Goal: Task Accomplishment & Management: Complete application form

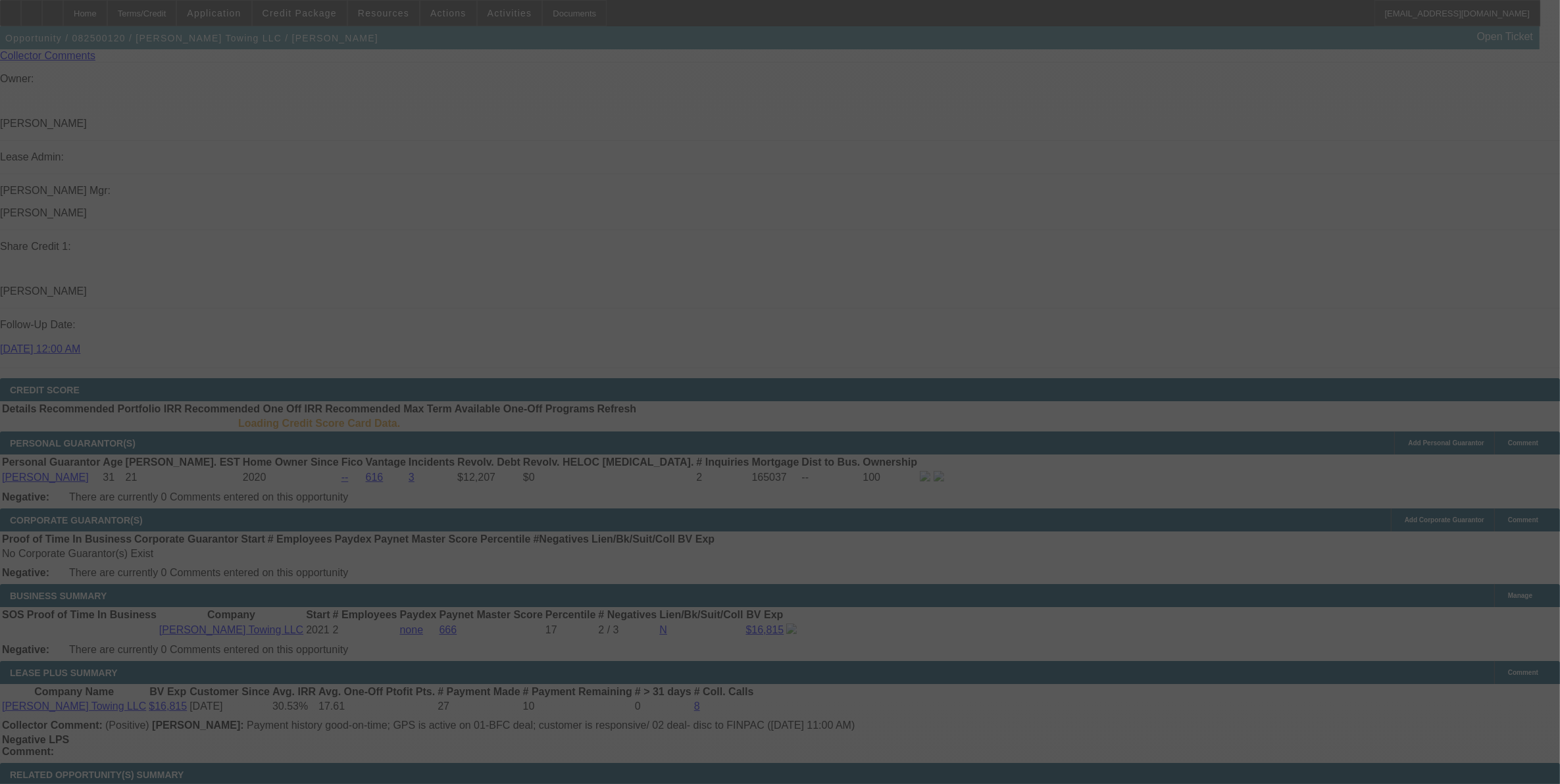
scroll to position [1567, 0]
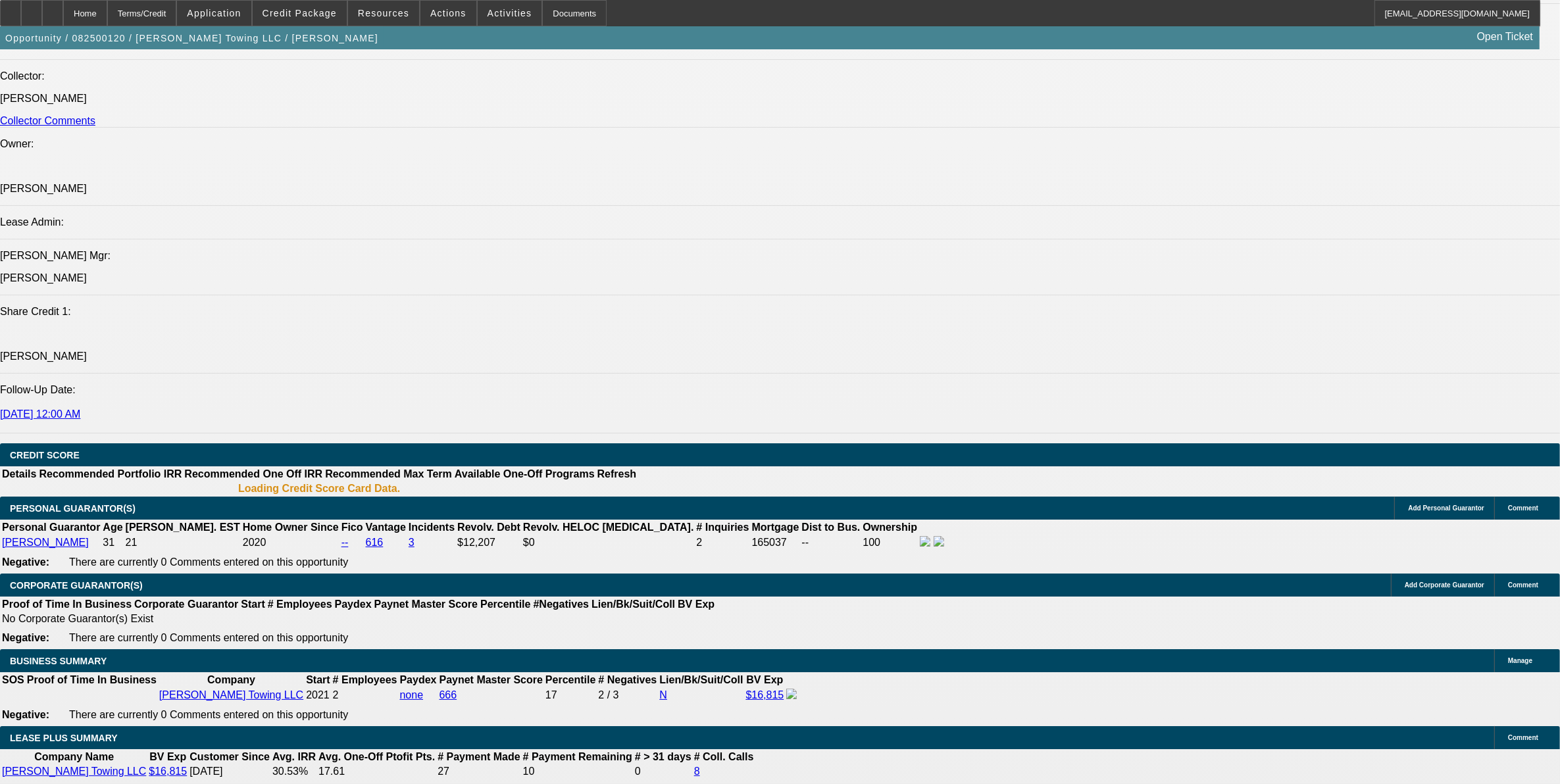
select select "0"
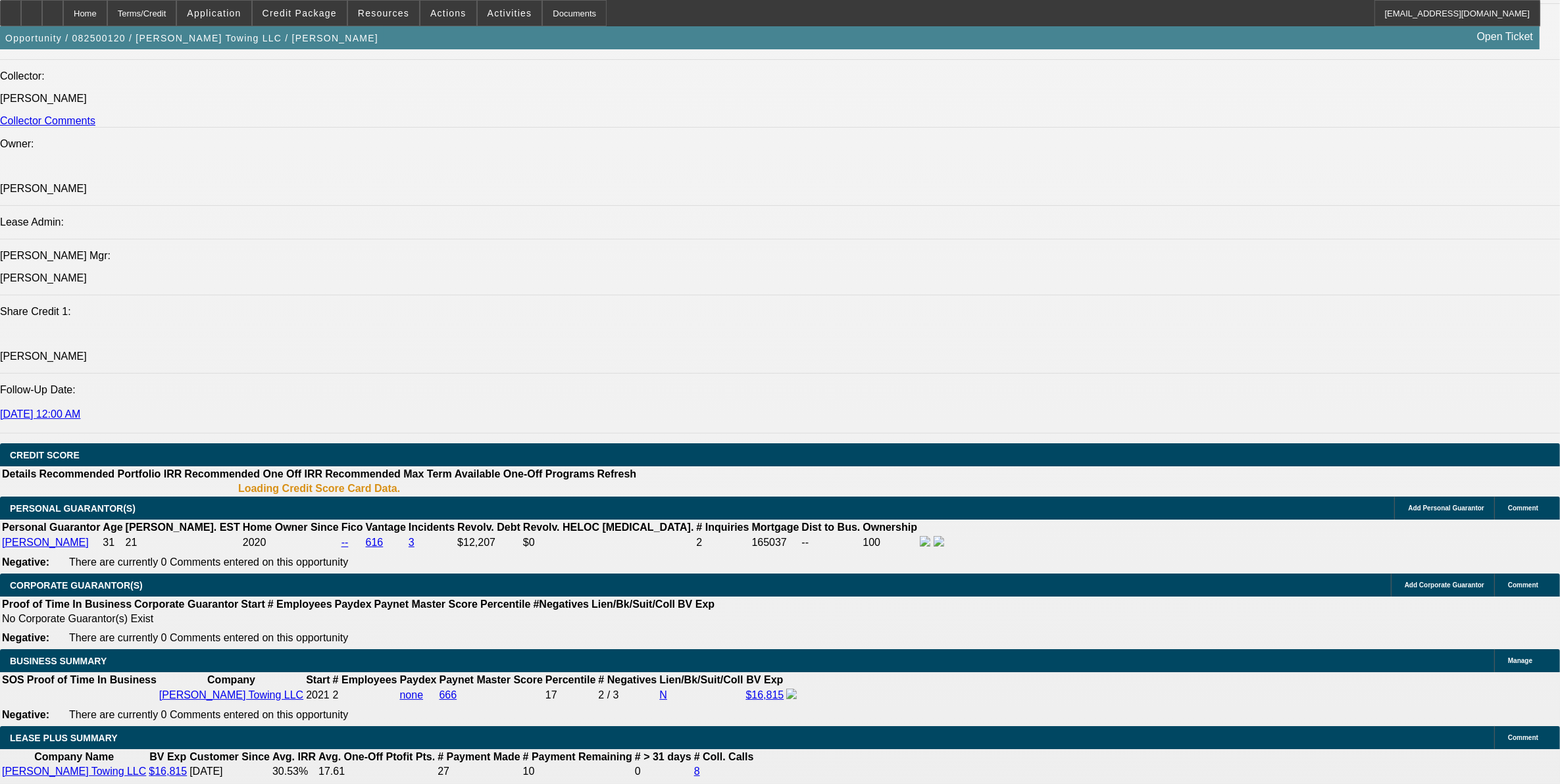
select select "0.1"
select select "0"
select select "0.1"
select select "1"
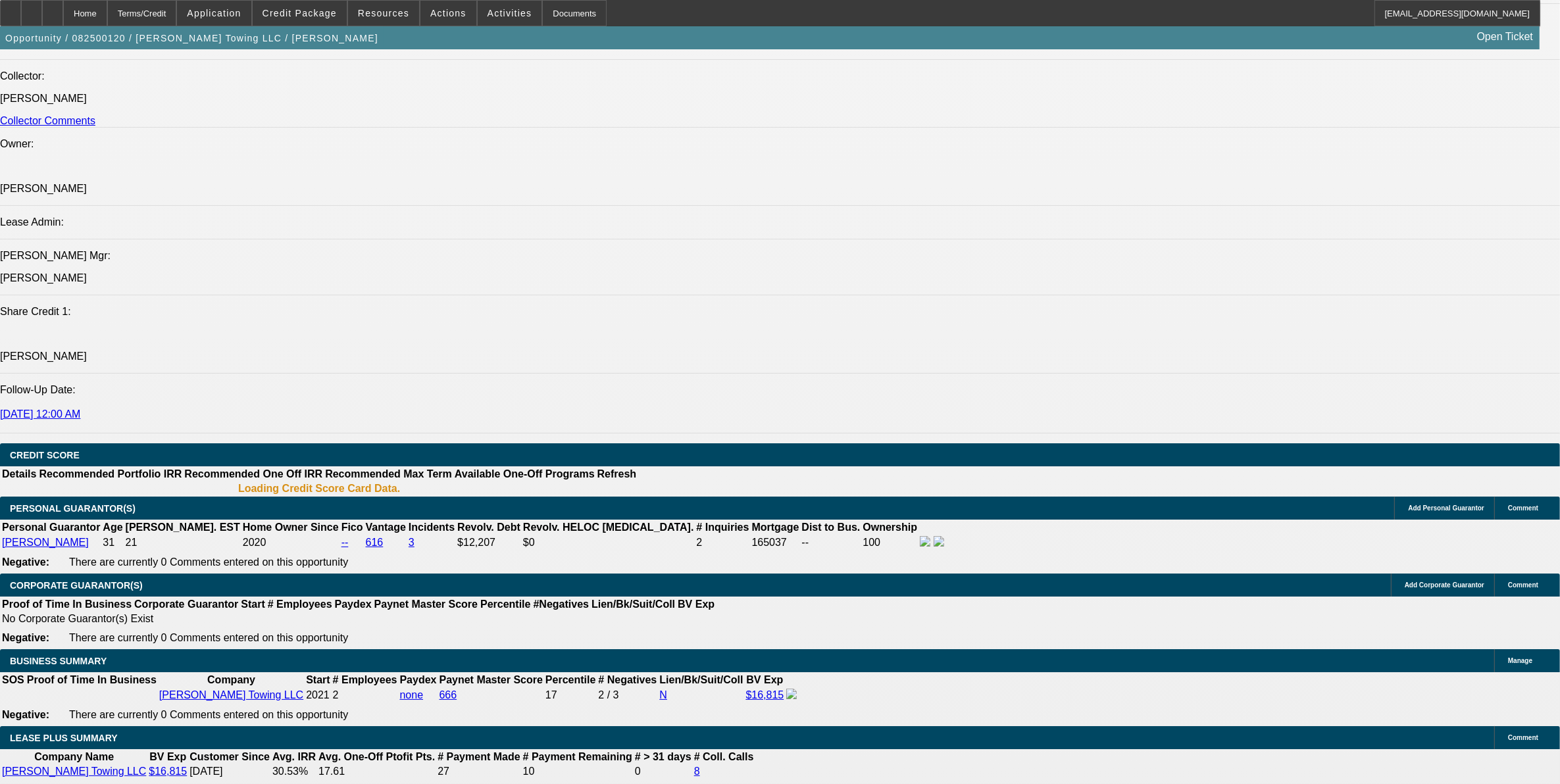
select select "1"
select select "6"
select select "1"
select select "3"
select select "4"
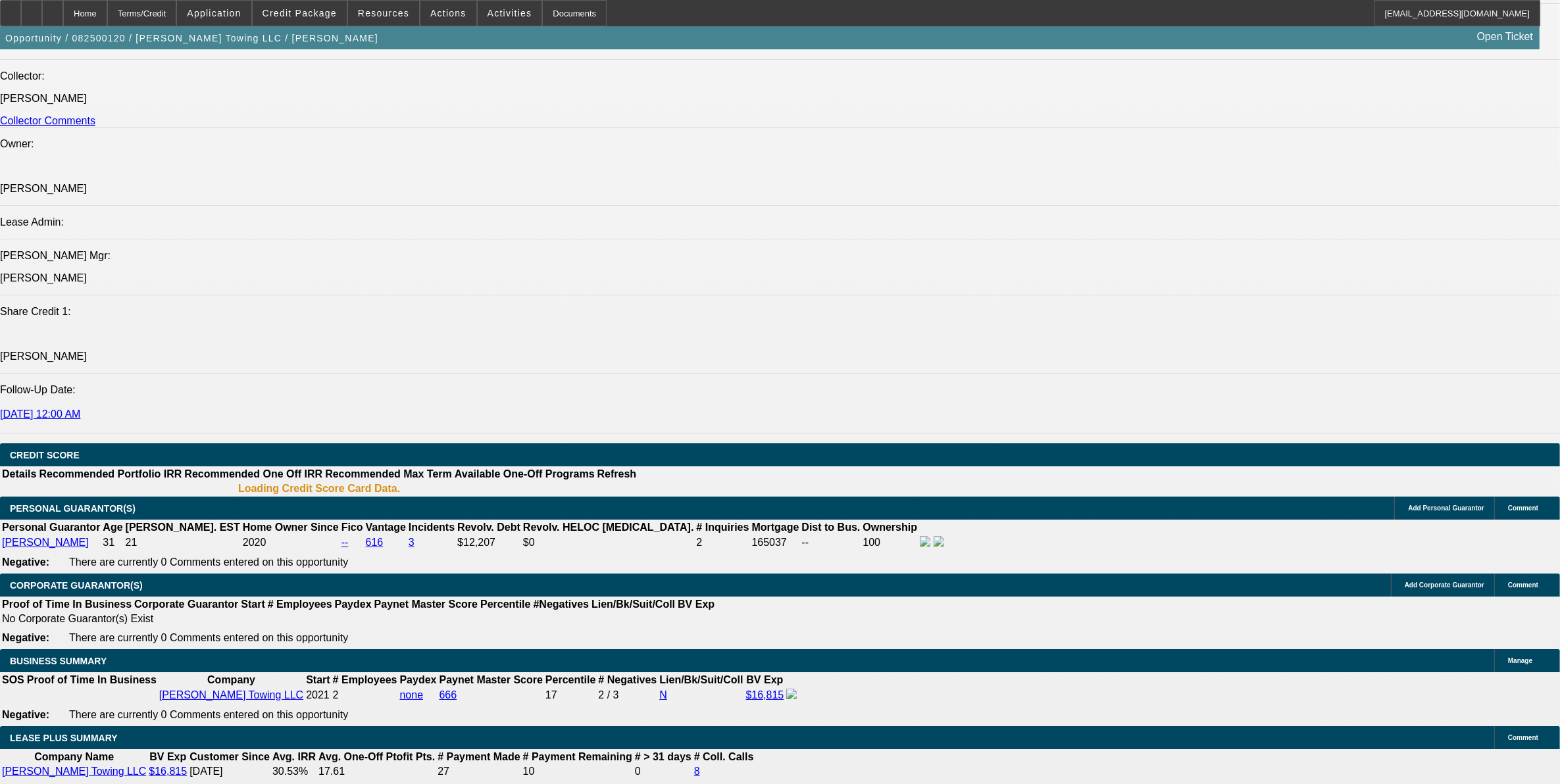
select select "1"
select select "3"
select select "4"
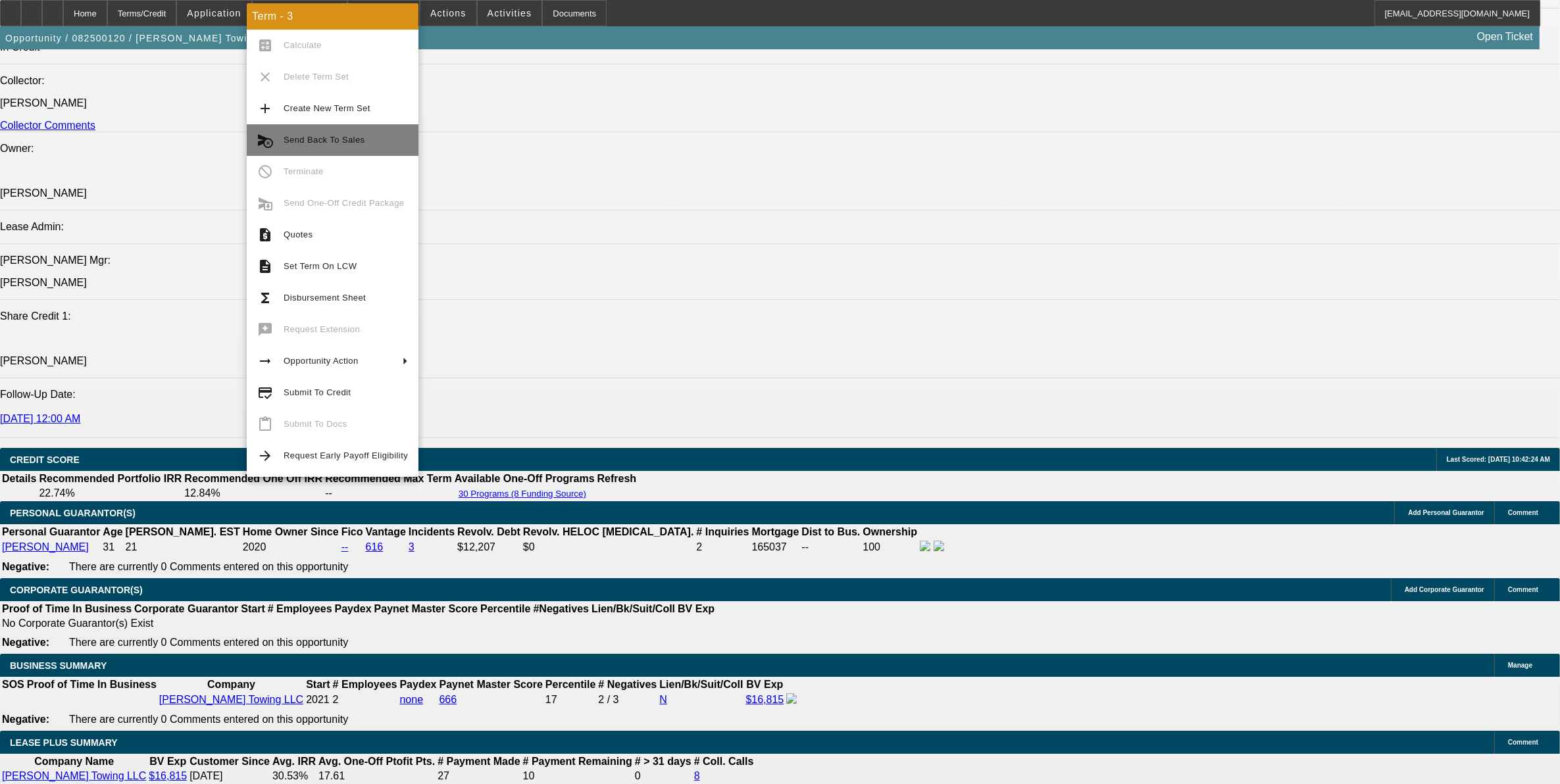
click at [351, 135] on span "Send Back To Sales" at bounding box center [345, 140] width 124 height 16
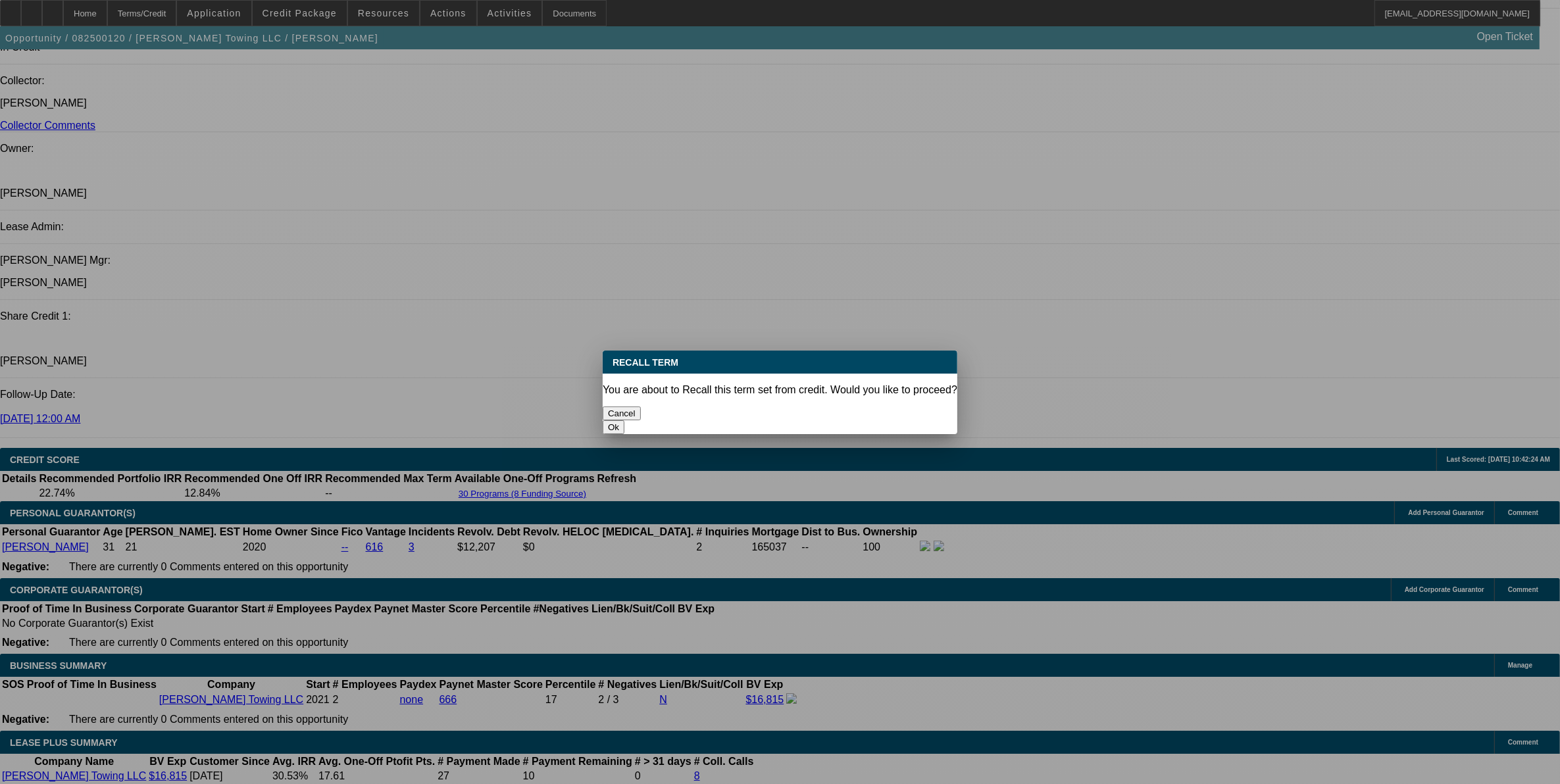
scroll to position [0, 0]
click at [625, 420] on button "Ok" at bounding box center [613, 427] width 21 height 14
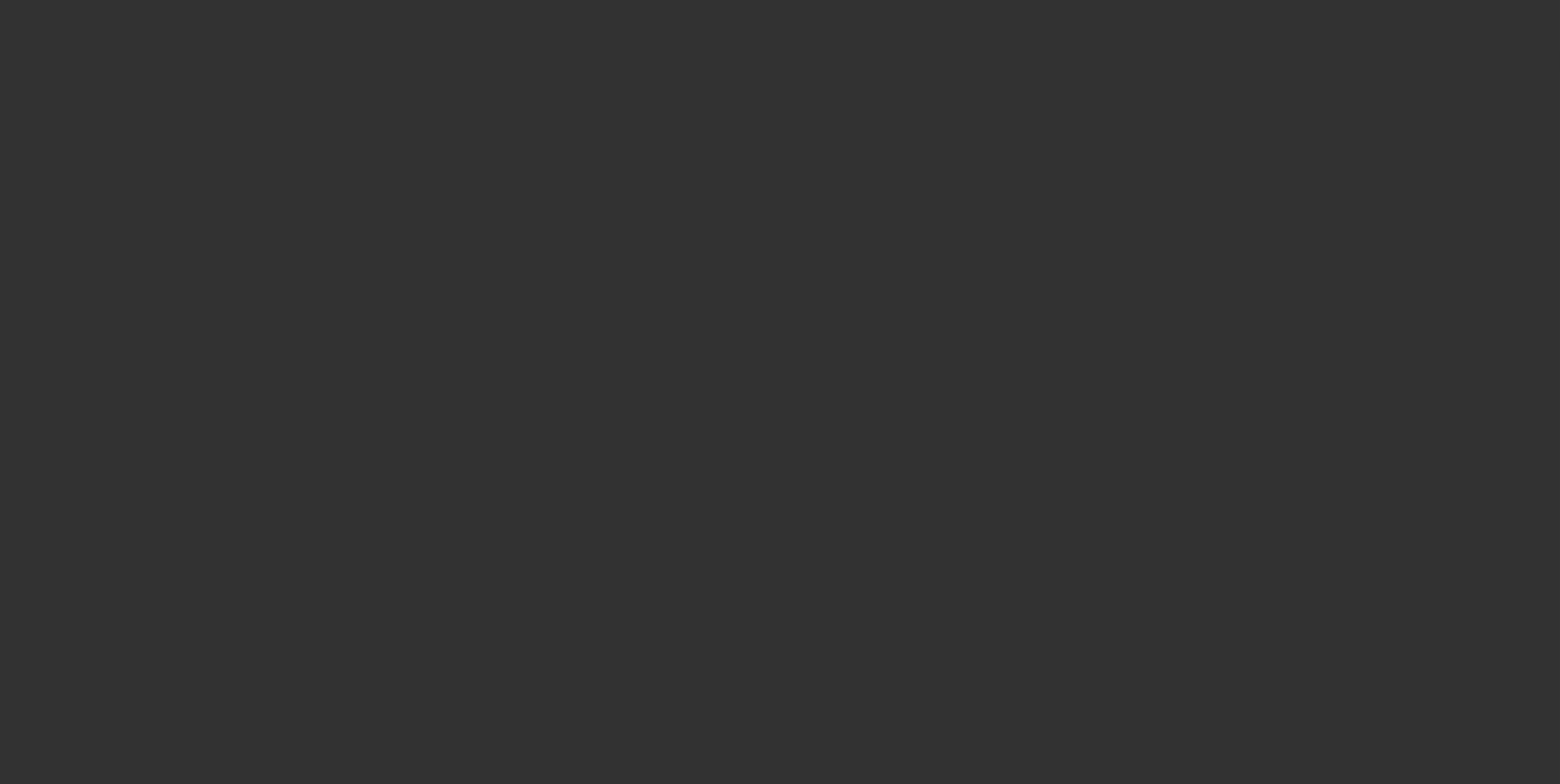
select select "0"
select select "6"
select select "0"
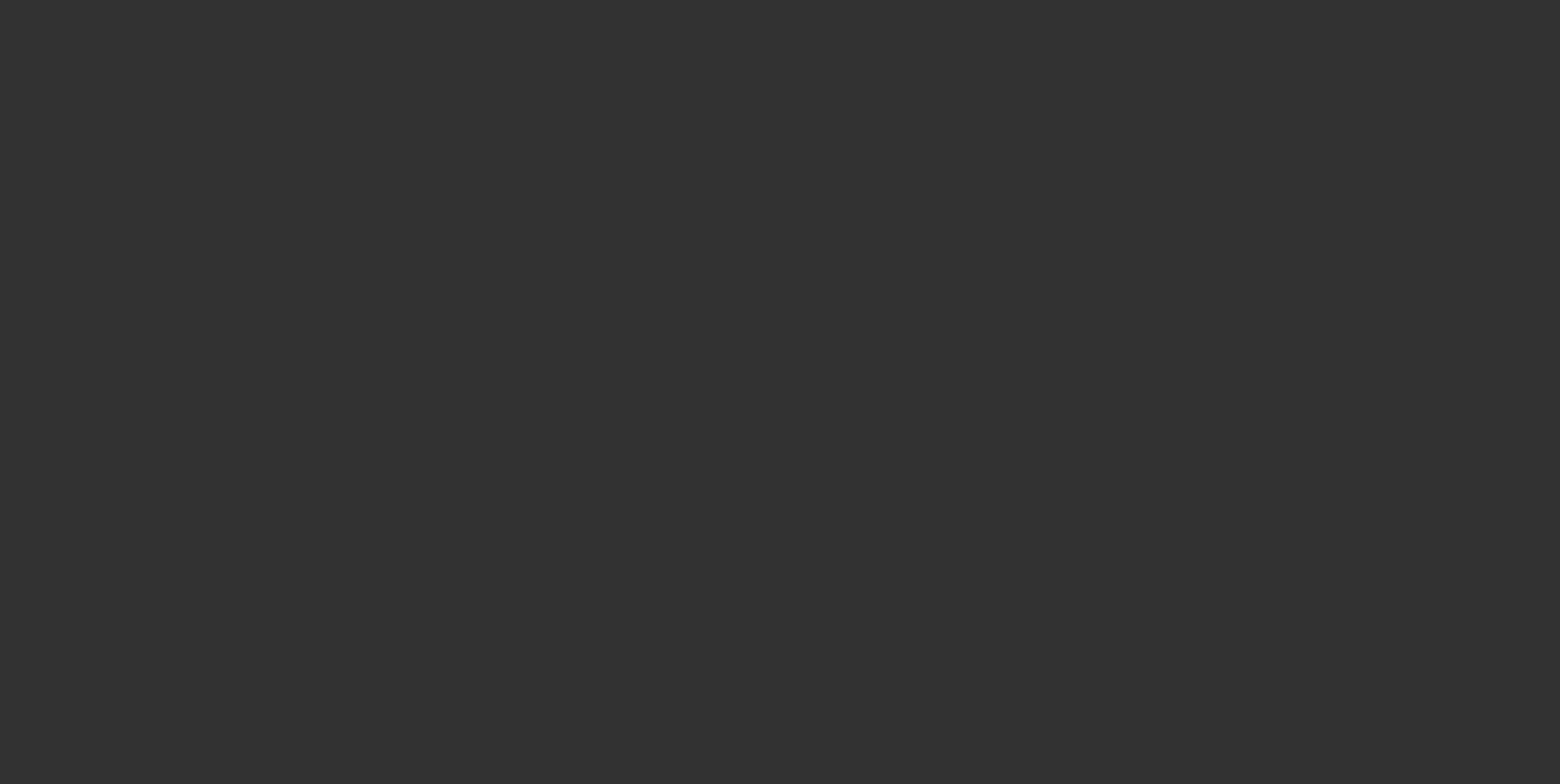
select select "0"
select select "6"
select select "0"
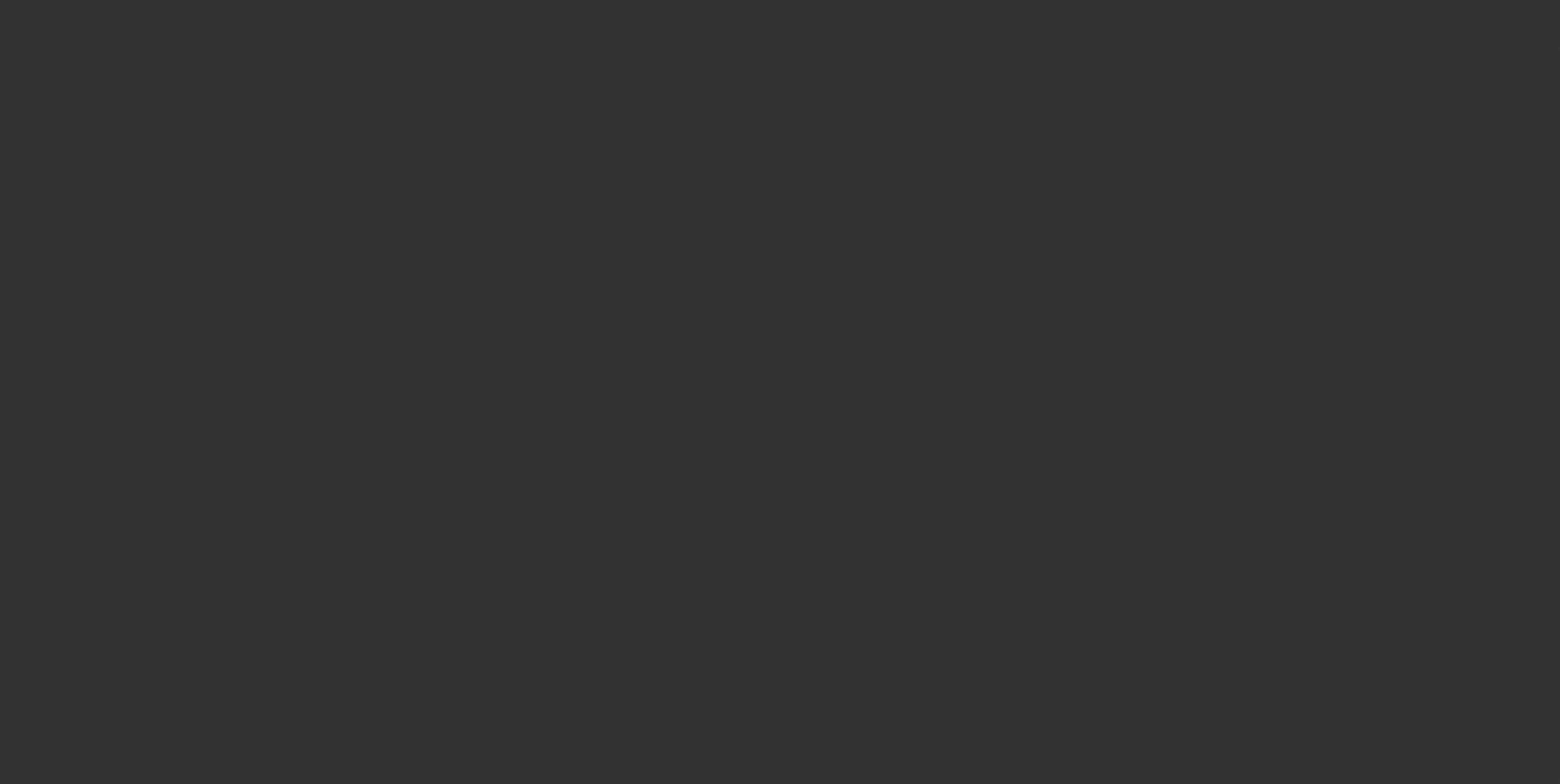
select select "3"
select select "0.1"
select select "4"
select select "0"
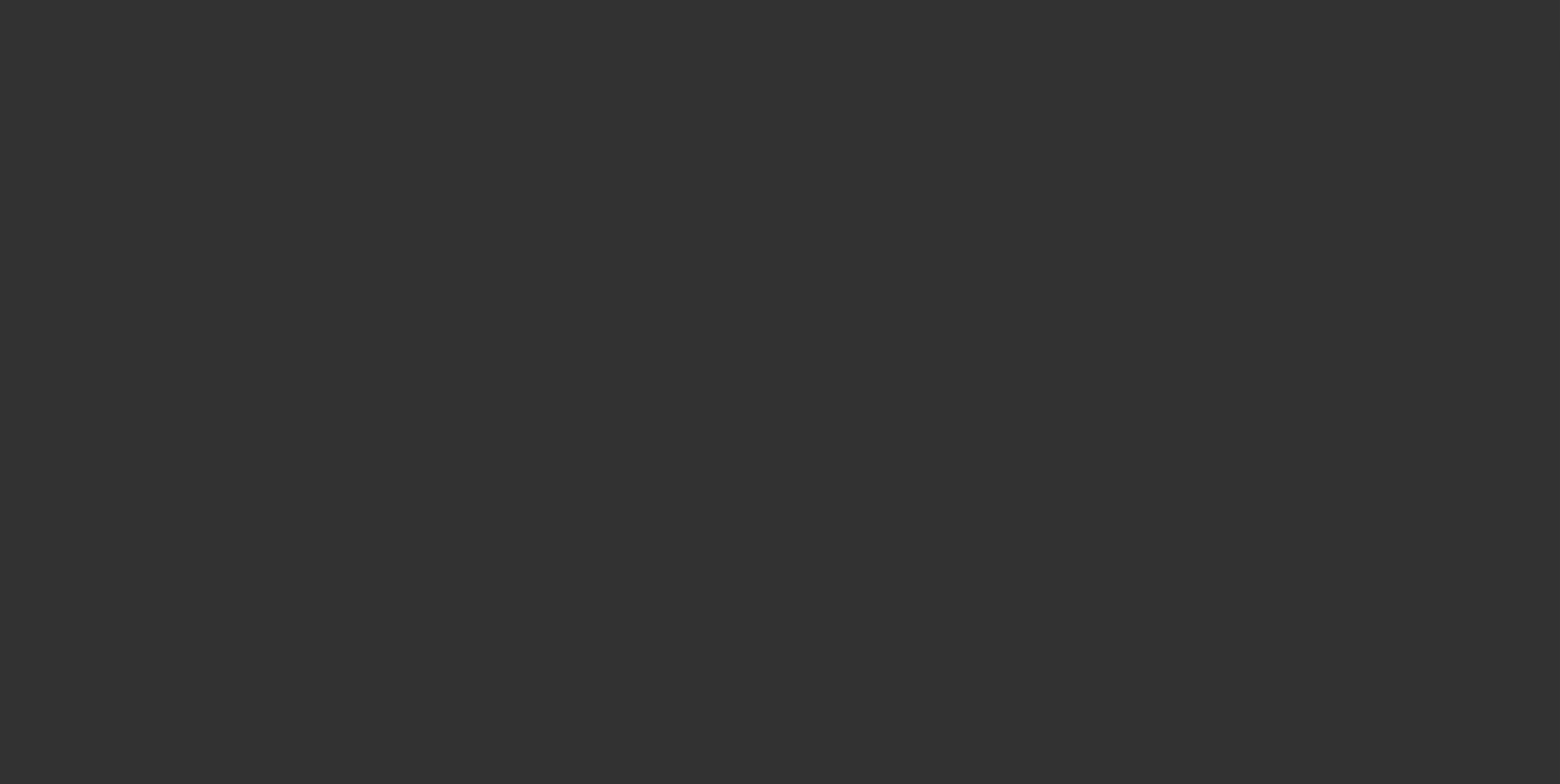
select select "3"
select select "0.1"
select select "4"
